Goal: Check status: Check status

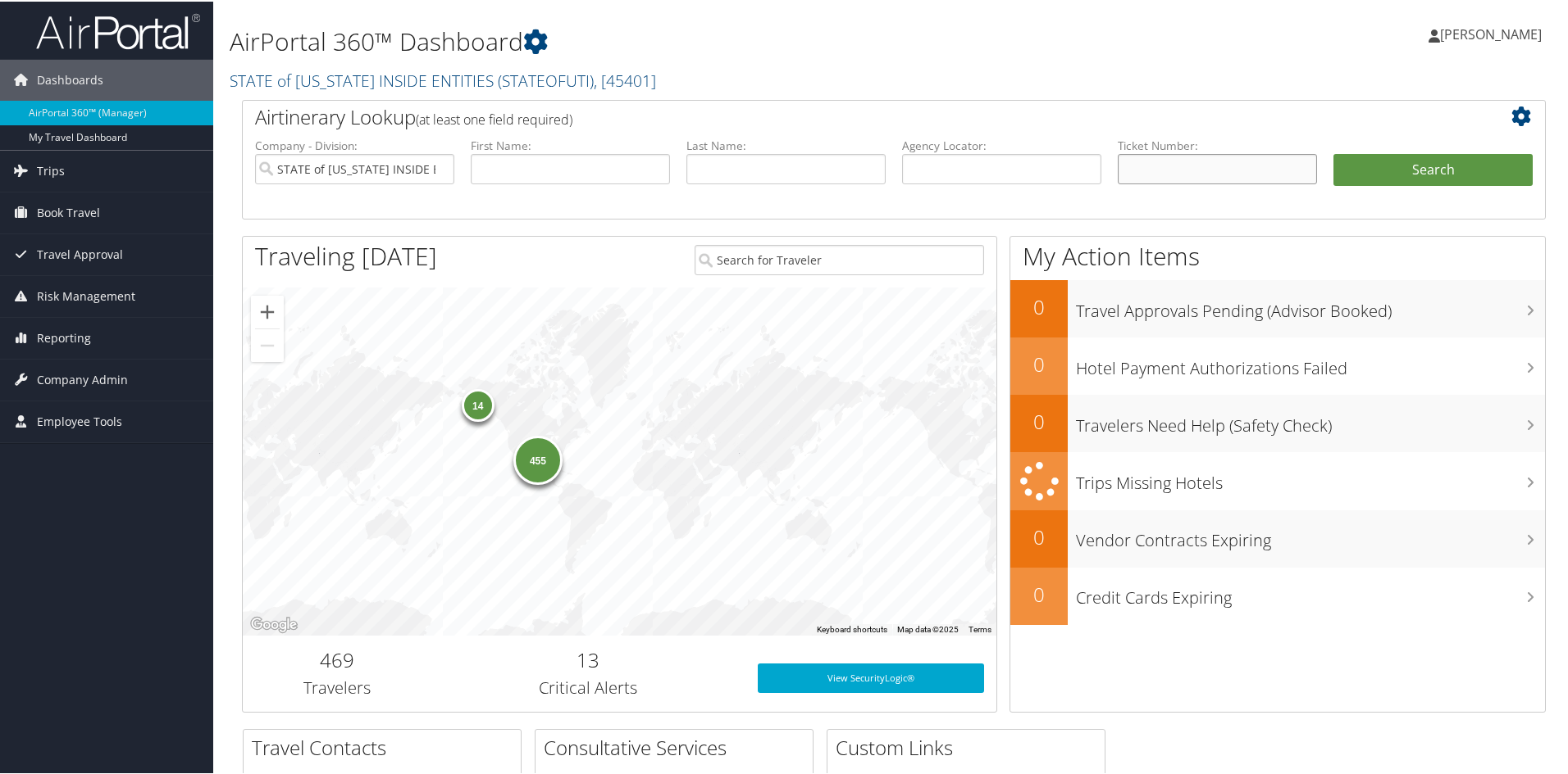
click at [1148, 162] on input "text" at bounding box center [1218, 167] width 199 height 31
type input "8900897086469"
click at [1456, 163] on button "Search" at bounding box center [1433, 169] width 199 height 33
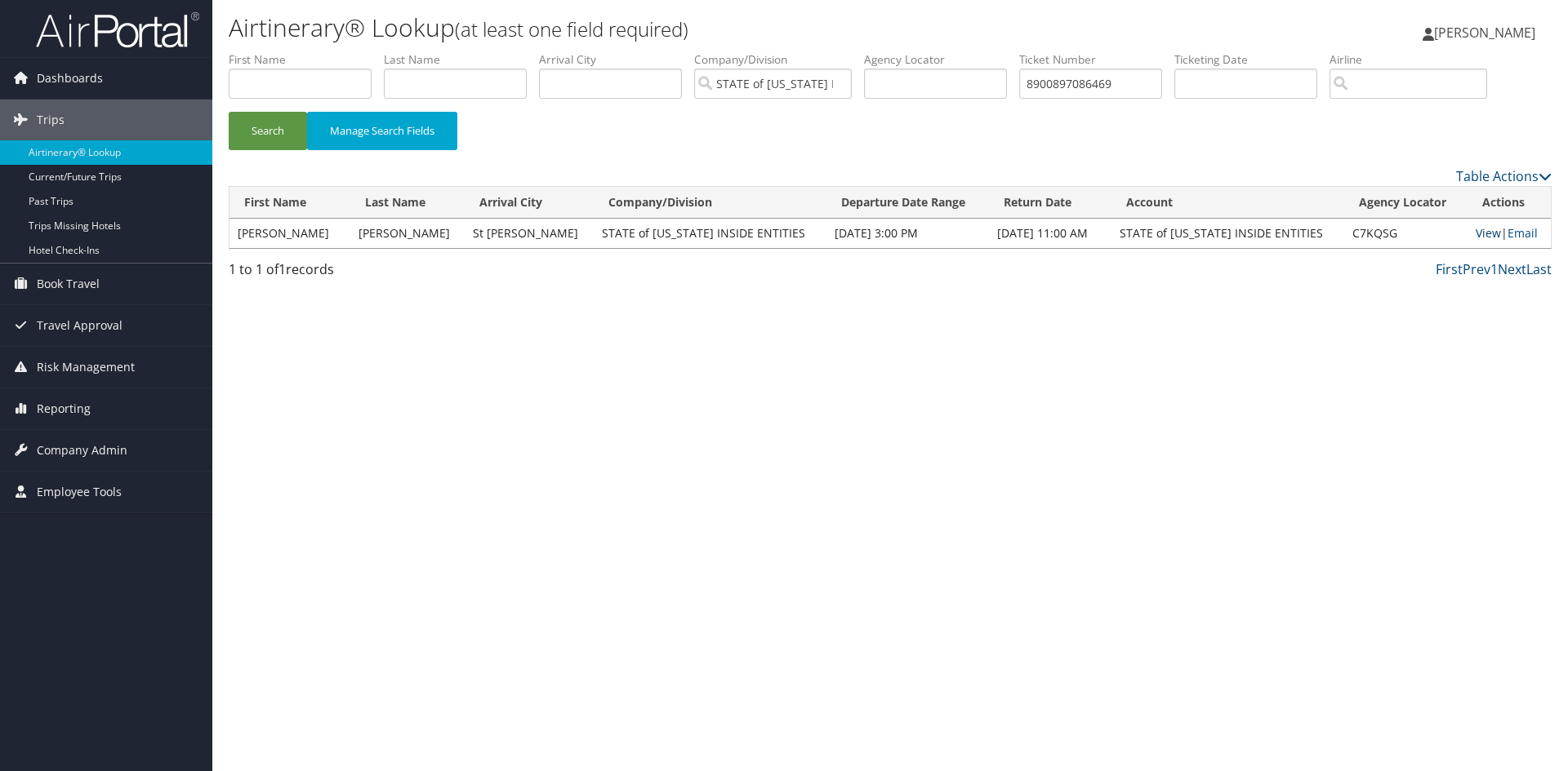
click at [1476, 232] on link "View" at bounding box center [1488, 233] width 25 height 16
drag, startPoint x: 1161, startPoint y: 85, endPoint x: 983, endPoint y: 80, distance: 178.1
click at [983, 51] on ul "First Name Last Name Departure City Arrival City Company/Division STATE of UTAH…" at bounding box center [891, 51] width 1323 height 0
click at [229, 112] on button "Search" at bounding box center [268, 131] width 78 height 38
click at [1480, 228] on link "View" at bounding box center [1486, 233] width 25 height 16
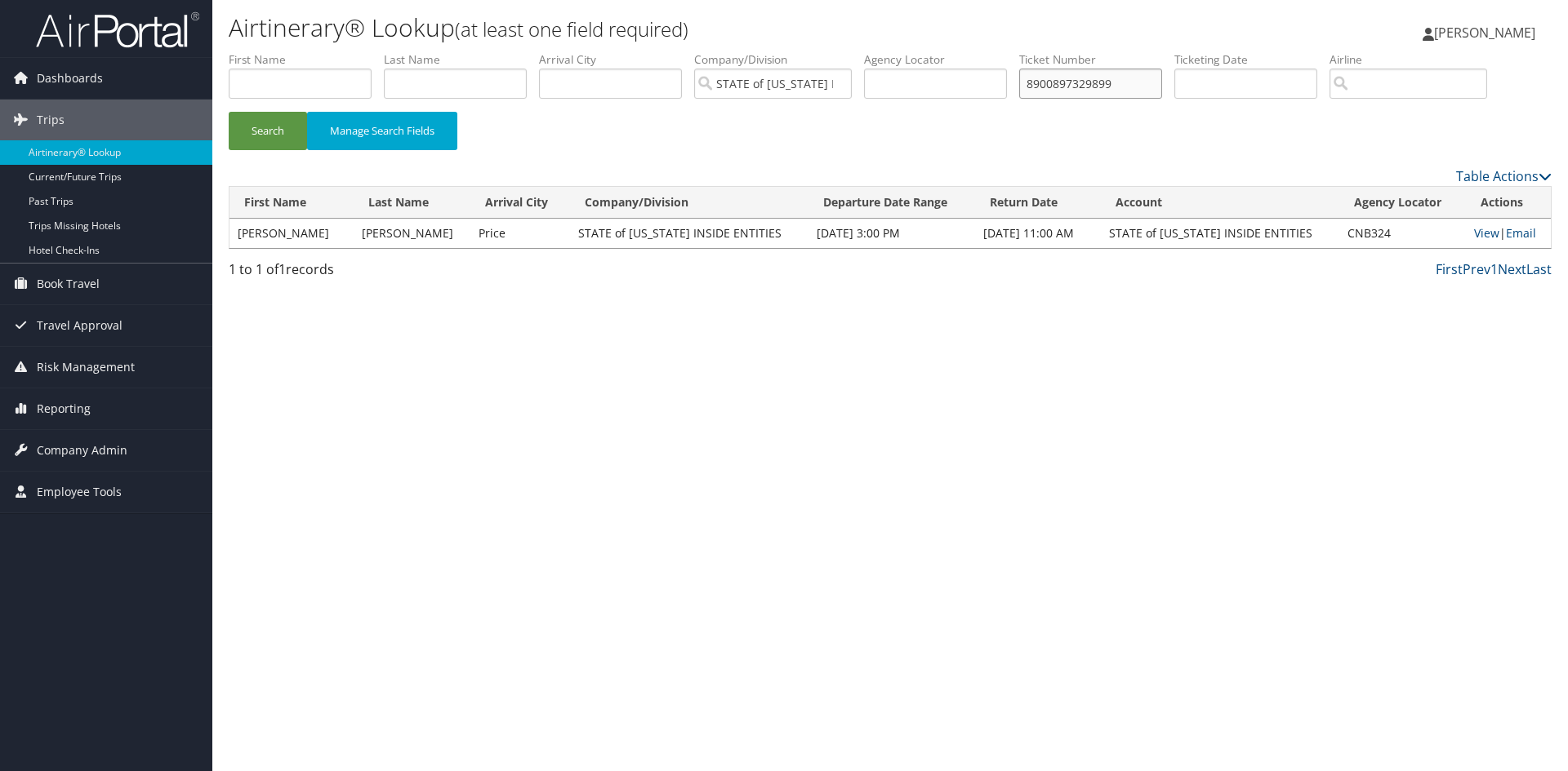
drag, startPoint x: 1137, startPoint y: 85, endPoint x: 1023, endPoint y: 76, distance: 114.4
click at [1023, 51] on ul "First Name Last Name Departure City Arrival City Company/Division STATE of UTAH…" at bounding box center [891, 51] width 1323 height 0
type input "8900897333601"
click at [229, 112] on button "Search" at bounding box center [268, 131] width 78 height 38
click at [1484, 227] on link "View" at bounding box center [1486, 233] width 25 height 16
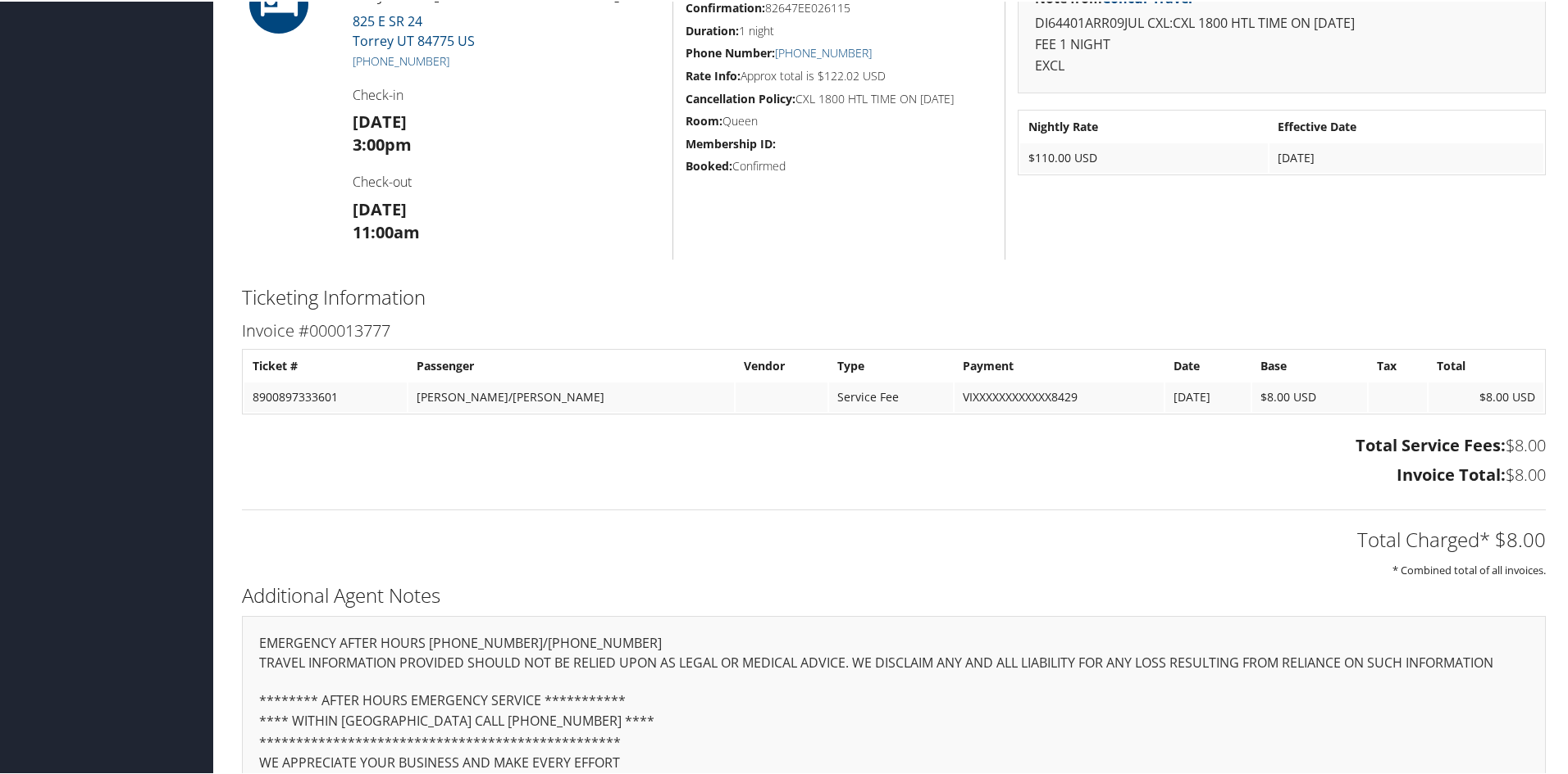
scroll to position [918, 0]
